Goal: Check status: Check status

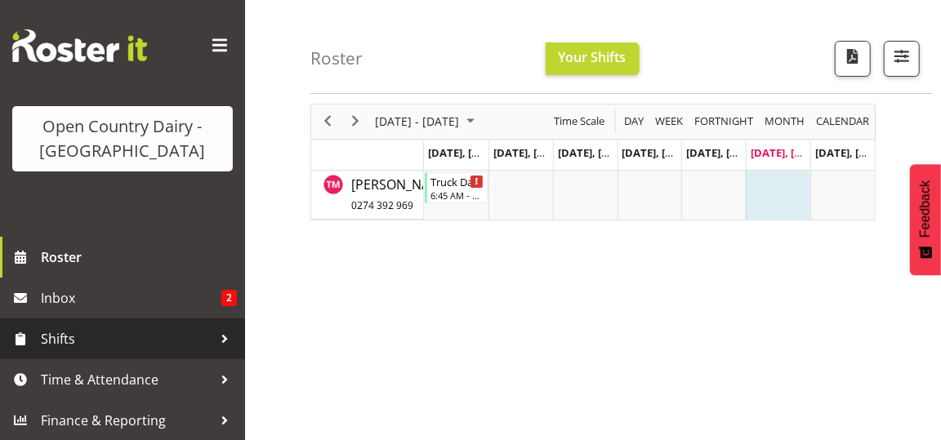
scroll to position [82, 0]
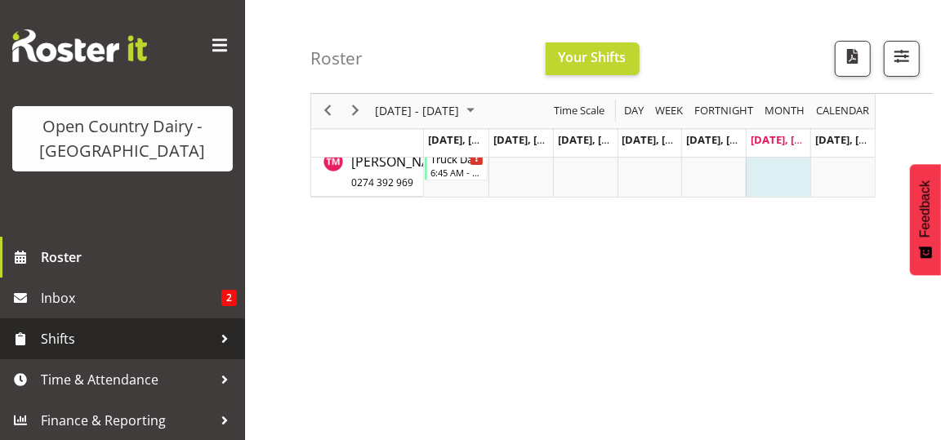
click at [123, 333] on span "Shifts" at bounding box center [127, 339] width 172 height 25
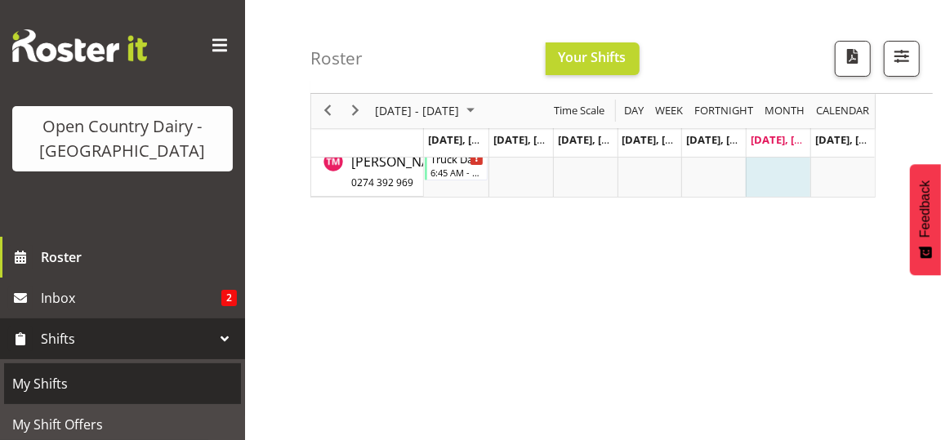
click at [102, 381] on span "My Shifts" at bounding box center [122, 384] width 221 height 25
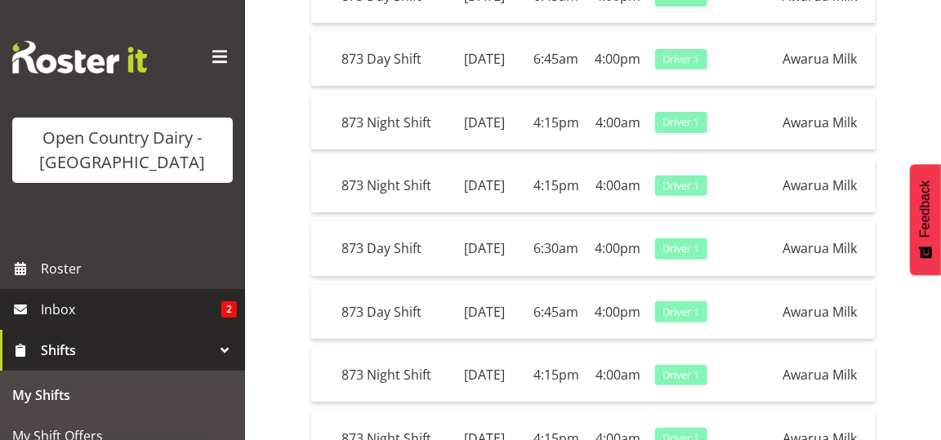
click at [146, 301] on span "Inbox" at bounding box center [131, 309] width 181 height 25
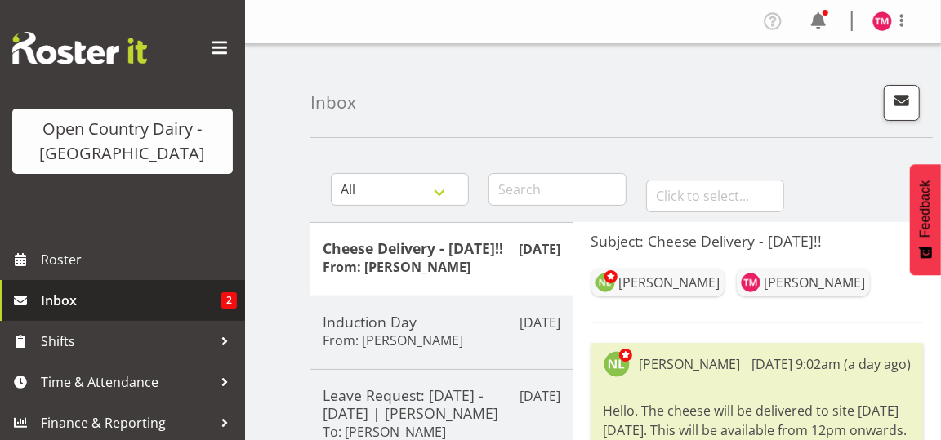
scroll to position [11, 0]
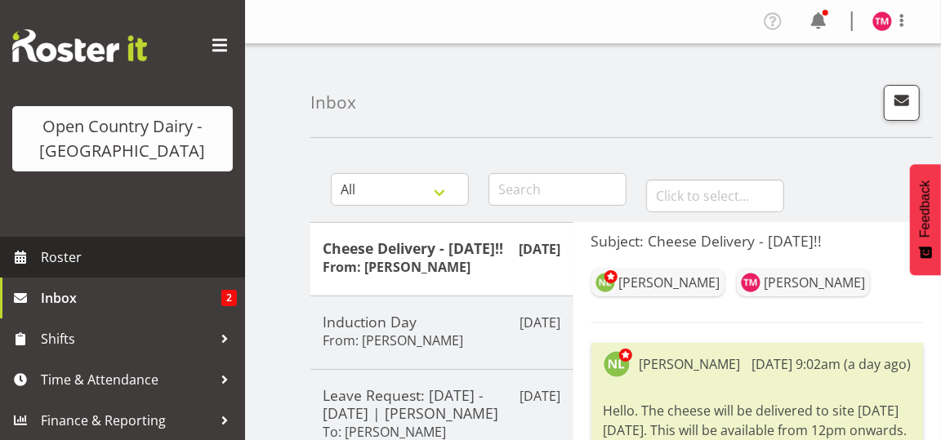
click at [62, 254] on span "Roster" at bounding box center [139, 257] width 196 height 25
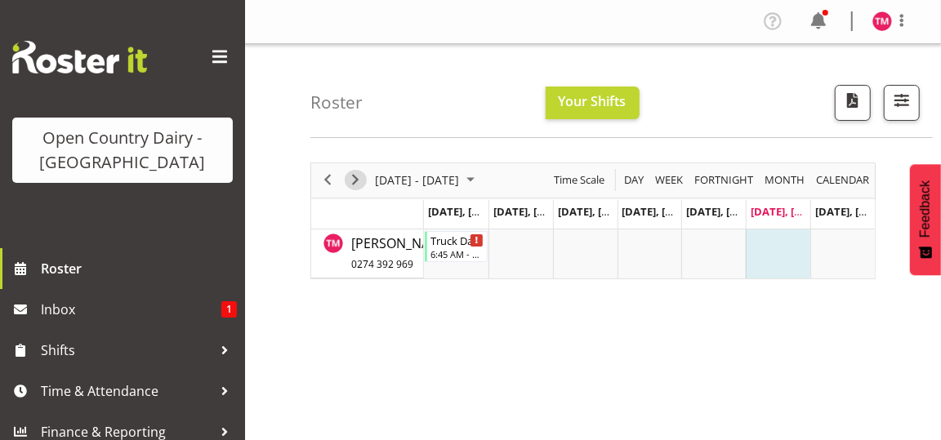
click at [356, 175] on span "Next" at bounding box center [356, 180] width 20 height 20
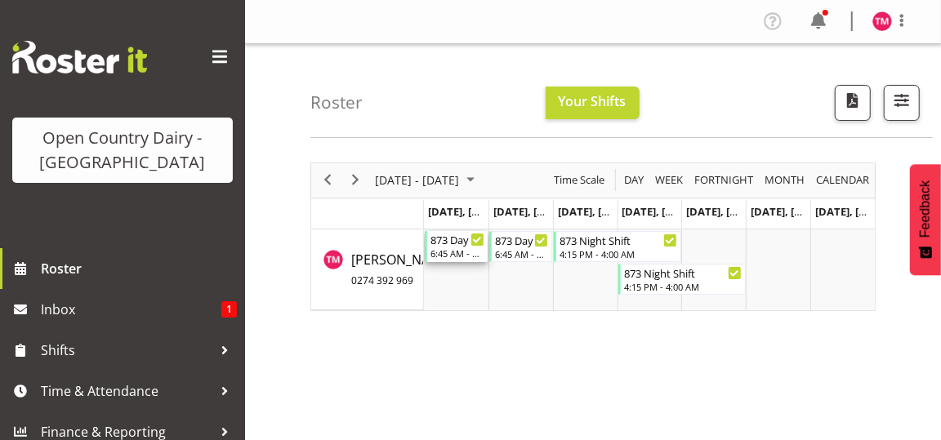
click at [458, 254] on div "6:45 AM - 4:00 PM" at bounding box center [457, 253] width 54 height 13
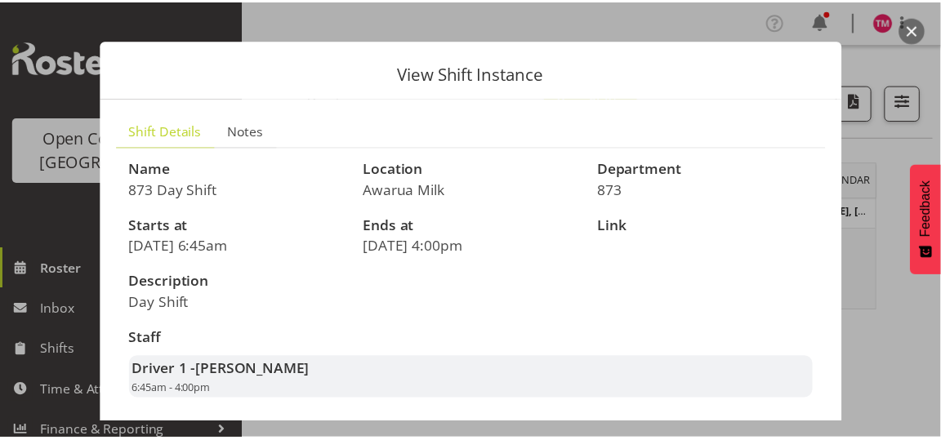
scroll to position [98, 0]
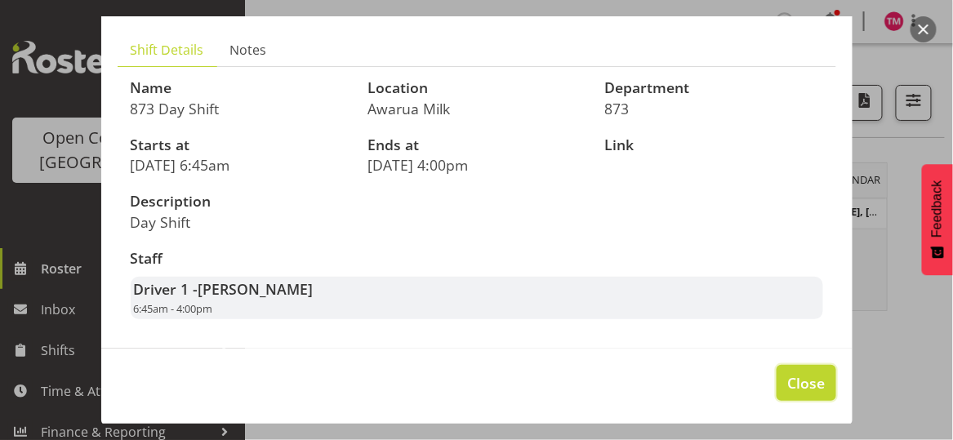
click at [807, 382] on span "Close" at bounding box center [806, 382] width 38 height 21
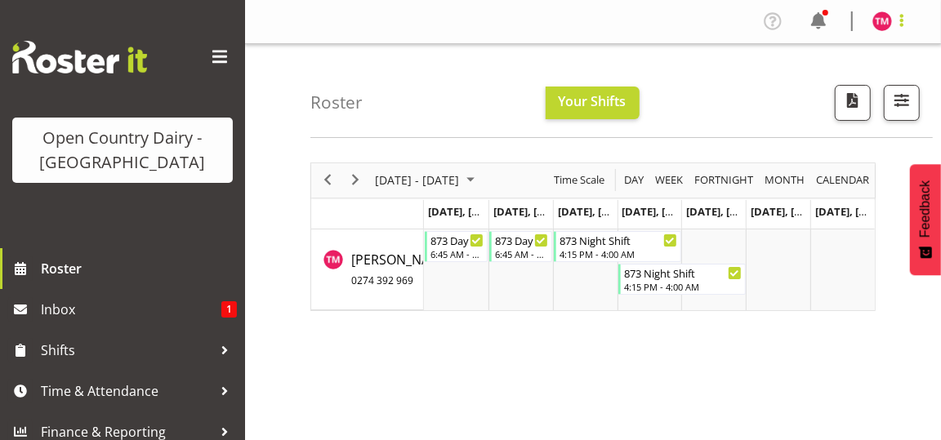
click at [900, 19] on span at bounding box center [902, 21] width 20 height 20
click at [805, 88] on link "Log Out" at bounding box center [833, 85] width 157 height 29
